Goal: Check status: Check status

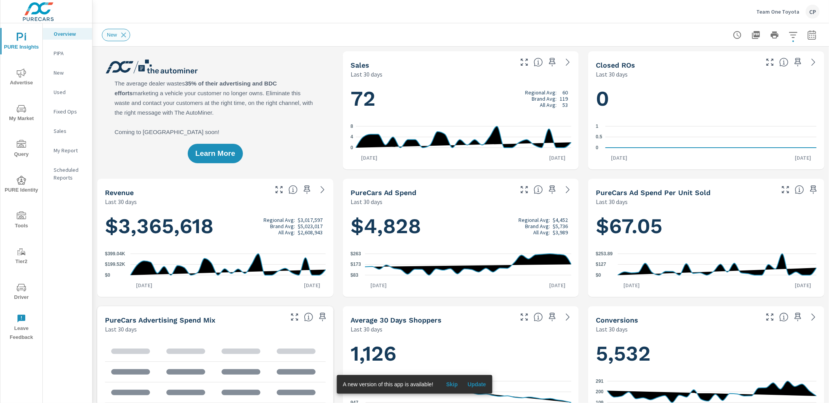
drag, startPoint x: 128, startPoint y: 37, endPoint x: 132, endPoint y: 40, distance: 5.5
click at [128, 37] on icon at bounding box center [123, 35] width 9 height 9
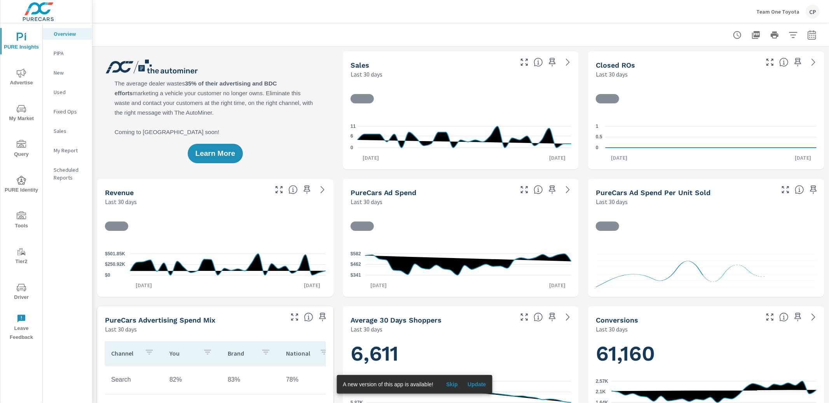
click at [787, 39] on div at bounding box center [775, 35] width 90 height 16
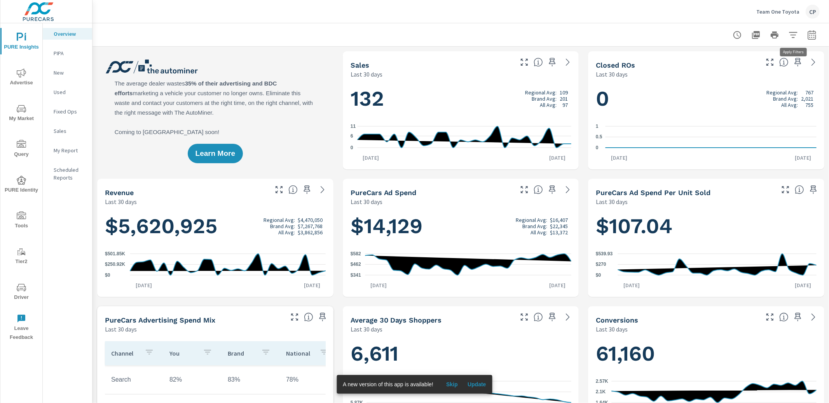
scroll to position [0, 0]
click at [818, 35] on button "button" at bounding box center [813, 35] width 16 height 16
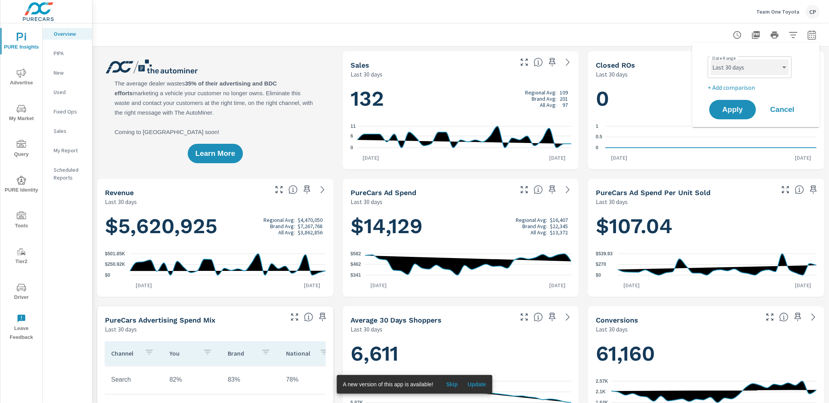
click at [745, 72] on select "Custom [DATE] Last week Last 7 days Last 14 days Last 30 days Last 45 days Last…" at bounding box center [750, 67] width 78 height 16
click at [711, 59] on select "Custom [DATE] Last week Last 7 days Last 14 days Last 30 days Last 45 days Last…" at bounding box center [750, 67] width 78 height 16
select select "Month to date"
click at [742, 114] on button "Apply" at bounding box center [733, 110] width 48 height 20
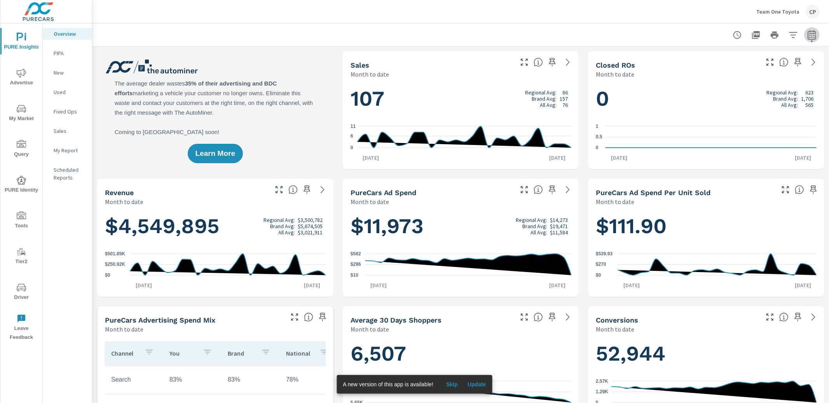
click at [805, 37] on button "button" at bounding box center [813, 35] width 16 height 16
select select "Month to date"
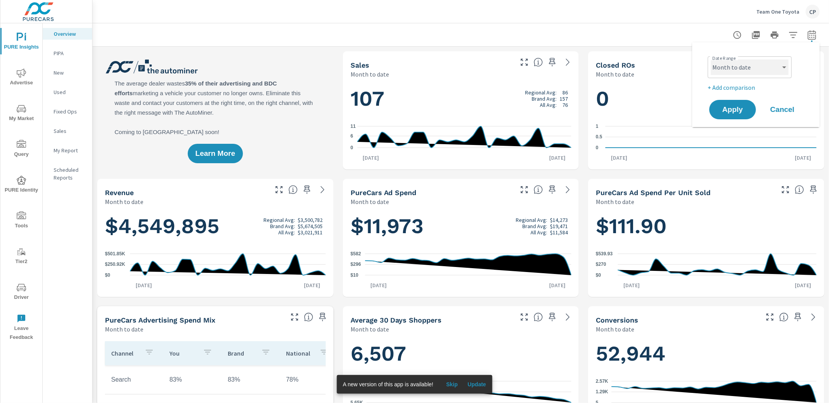
click at [772, 63] on select "Custom [DATE] Last week Last 7 days Last 14 days Last 30 days Last 45 days Last…" at bounding box center [750, 67] width 78 height 16
click at [732, 87] on p "+ Add comparison" at bounding box center [758, 87] width 100 height 9
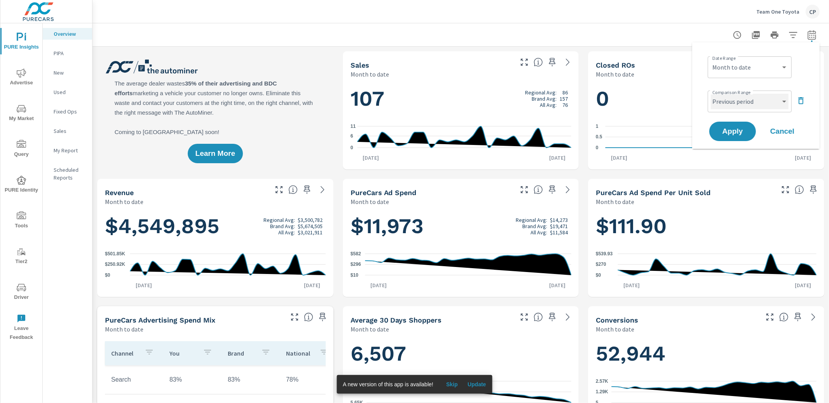
click at [733, 100] on select "Custom Previous period Previous month Previous year" at bounding box center [750, 102] width 78 height 16
click at [711, 94] on select "Custom Previous period Previous month Previous year" at bounding box center [750, 102] width 78 height 16
select select "custom"
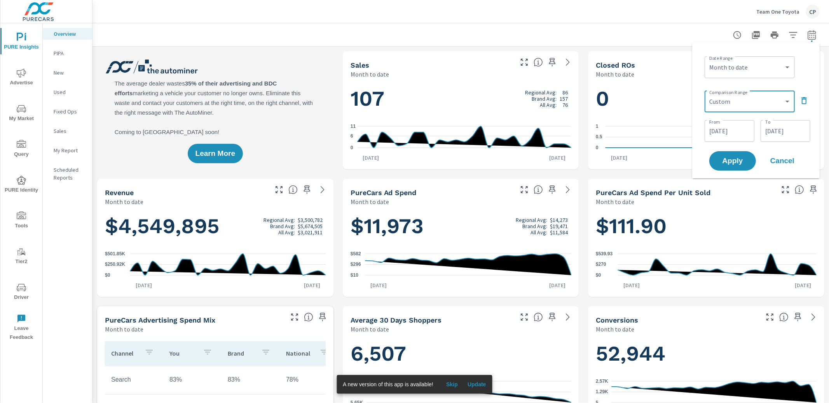
click at [728, 126] on input "[DATE]" at bounding box center [730, 131] width 44 height 16
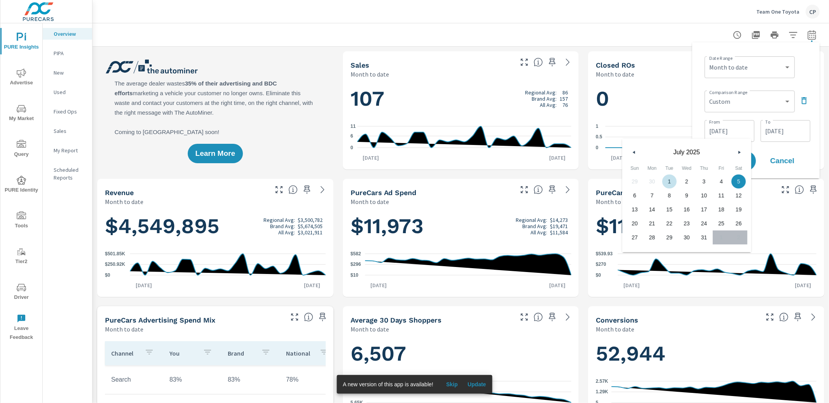
click at [672, 177] on span "1" at bounding box center [669, 182] width 17 height 10
click at [742, 224] on span "26" at bounding box center [738, 224] width 17 height 10
click at [739, 129] on input "[DATE]" at bounding box center [730, 131] width 44 height 16
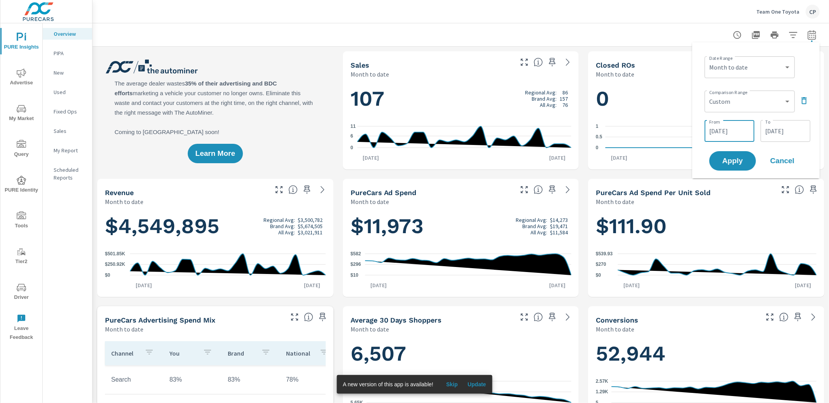
click at [729, 133] on input "[DATE]" at bounding box center [730, 131] width 44 height 16
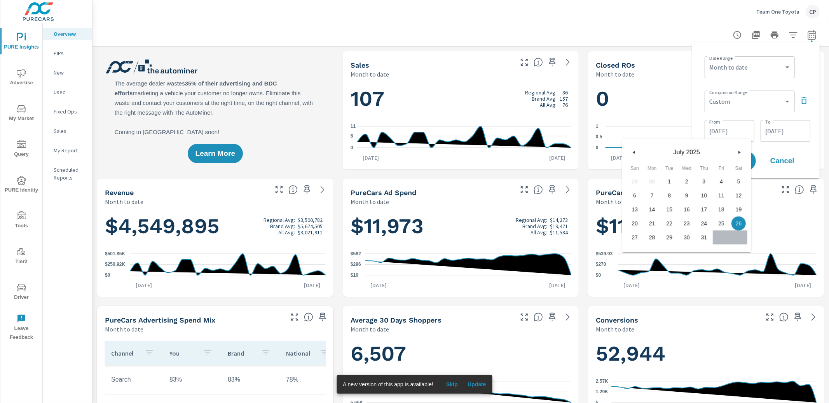
click at [674, 178] on span "1" at bounding box center [669, 182] width 17 height 10
type input "[DATE]"
drag, startPoint x: 786, startPoint y: 131, endPoint x: 782, endPoint y: 137, distance: 7.0
click at [786, 131] on input "[DATE]" at bounding box center [786, 131] width 44 height 16
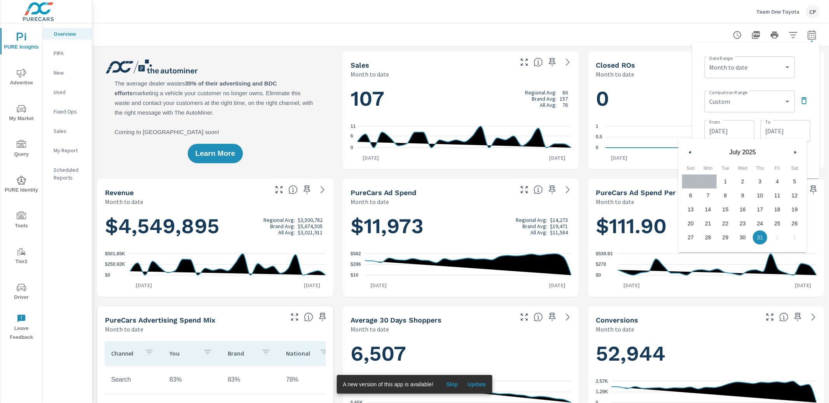
click at [795, 223] on span "26" at bounding box center [794, 224] width 17 height 10
type input "[DATE]"
click at [814, 143] on div "Date Range Custom [DATE] Last week Last 7 days Last 14 days Last 30 days Last 4…" at bounding box center [756, 111] width 115 height 124
drag, startPoint x: 734, startPoint y: 164, endPoint x: 722, endPoint y: 165, distance: 12.1
click at [733, 164] on span "Apply" at bounding box center [732, 160] width 31 height 7
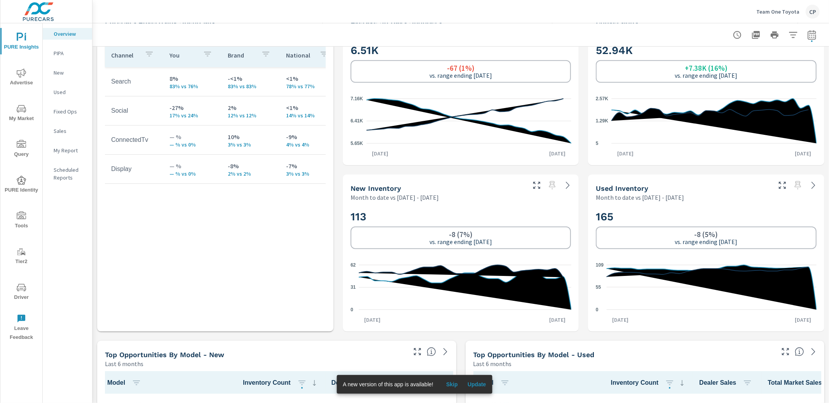
scroll to position [379, 0]
